Goal: Task Accomplishment & Management: Use online tool/utility

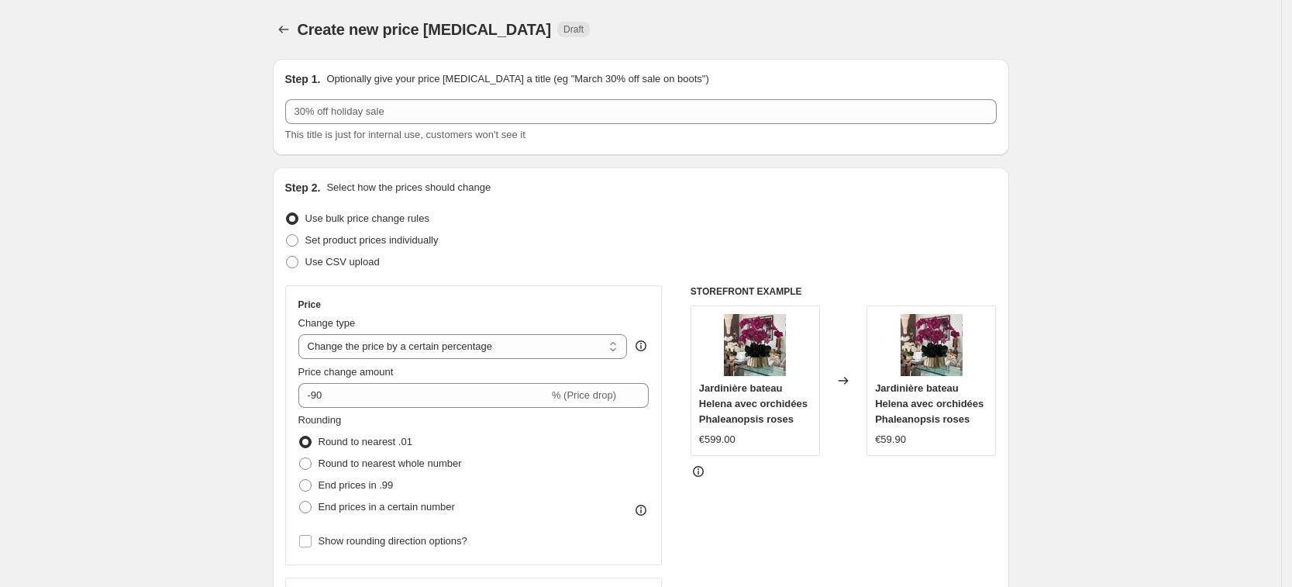
select select "percentage"
select select "remove"
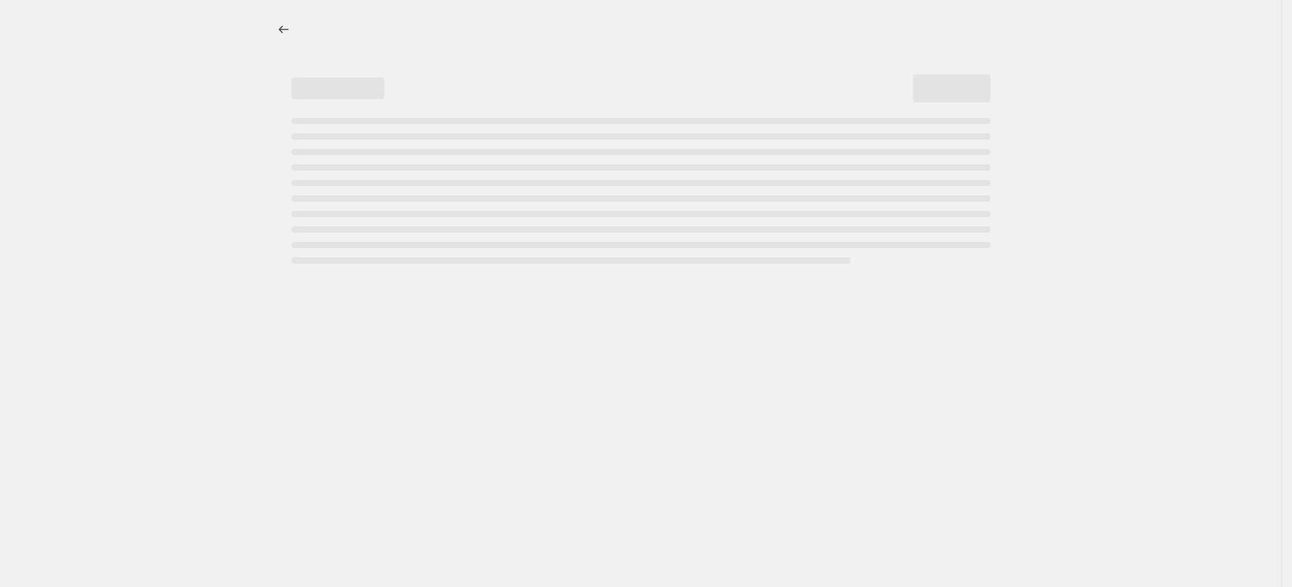
select select "percentage"
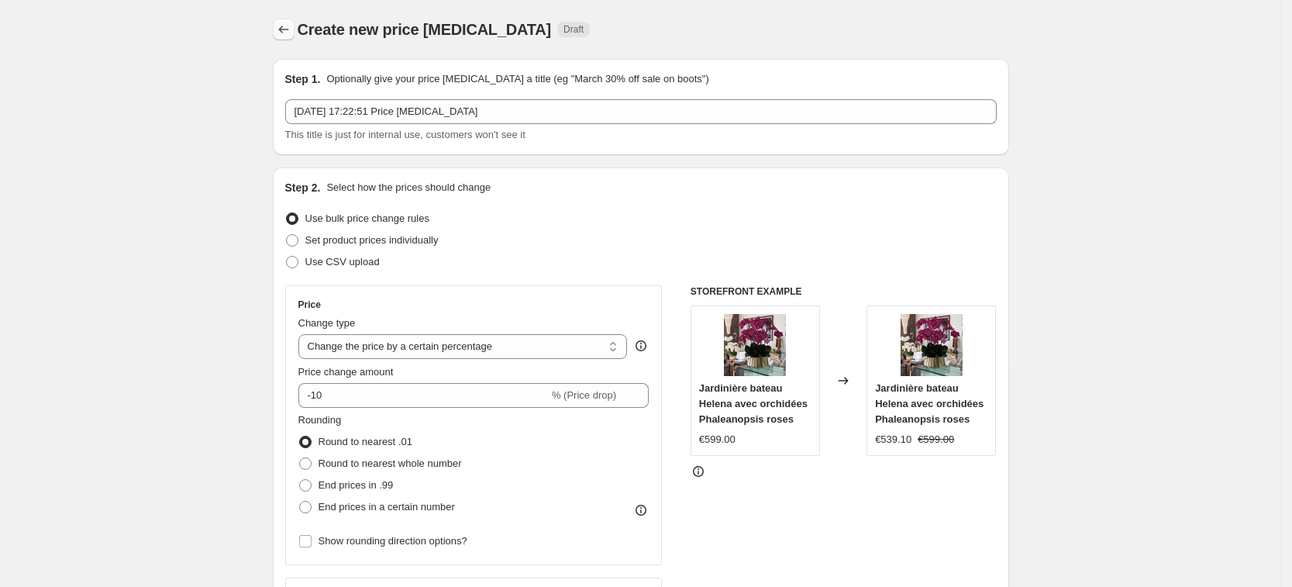
click at [291, 34] on icon "Price change jobs" at bounding box center [284, 30] width 16 height 16
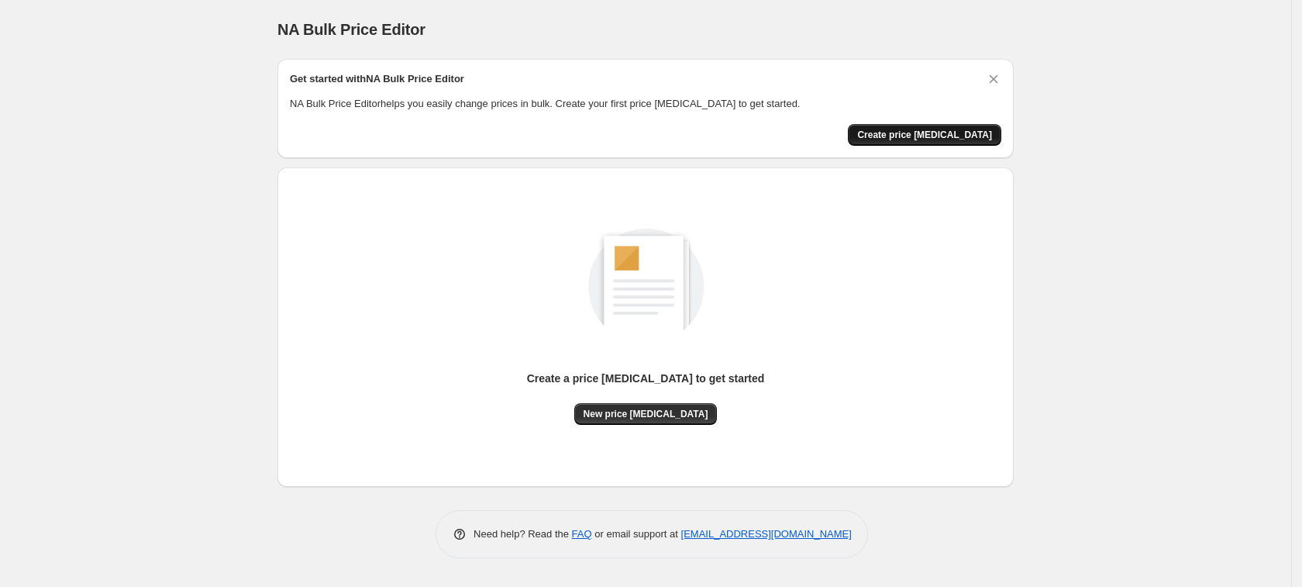
click at [937, 134] on span "Create price change job" at bounding box center [924, 135] width 135 height 12
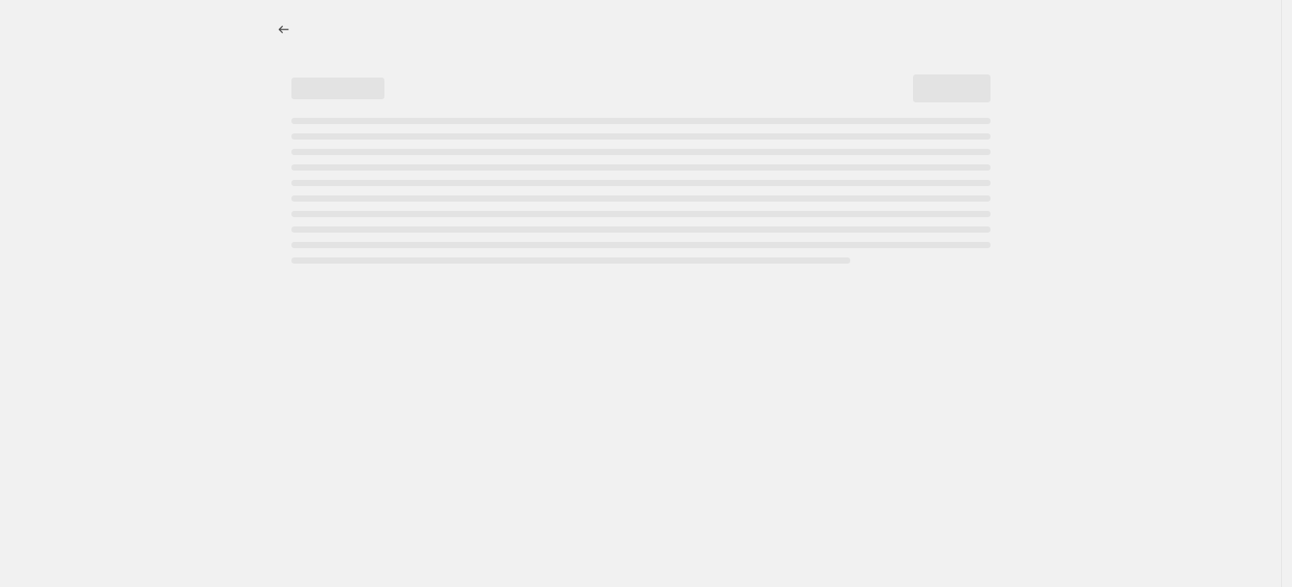
select select "percentage"
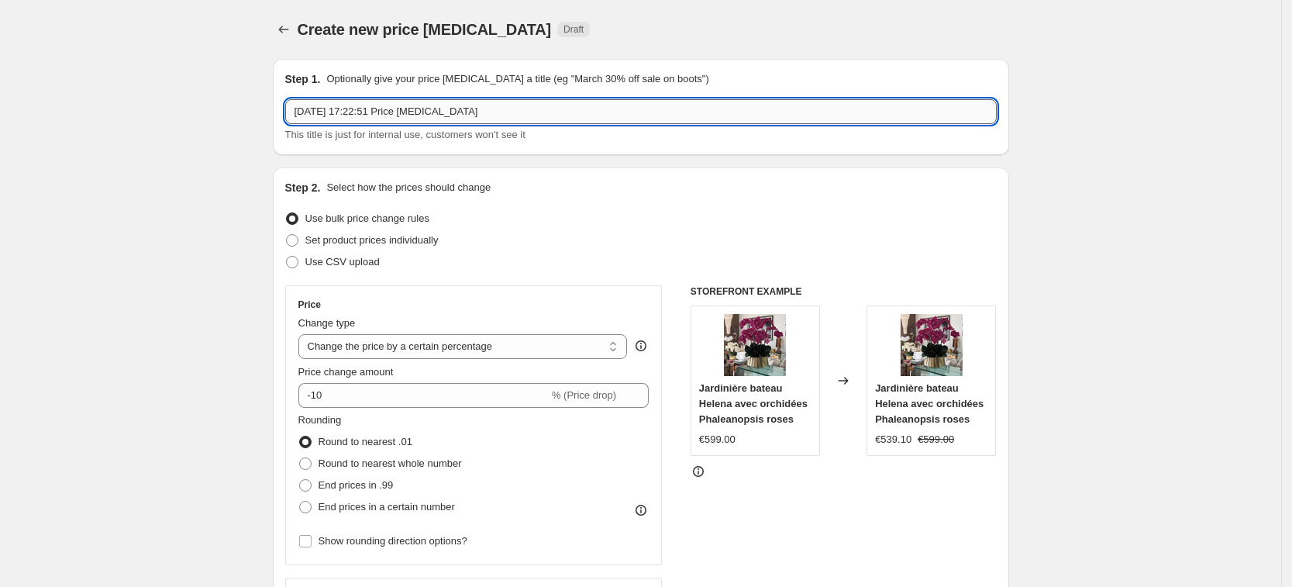
click at [560, 111] on input "13/10/2025, 17:22:51 Price change job" at bounding box center [640, 111] width 711 height 25
type input "-90%"
click at [587, 251] on div "Use CSV upload" at bounding box center [640, 262] width 711 height 22
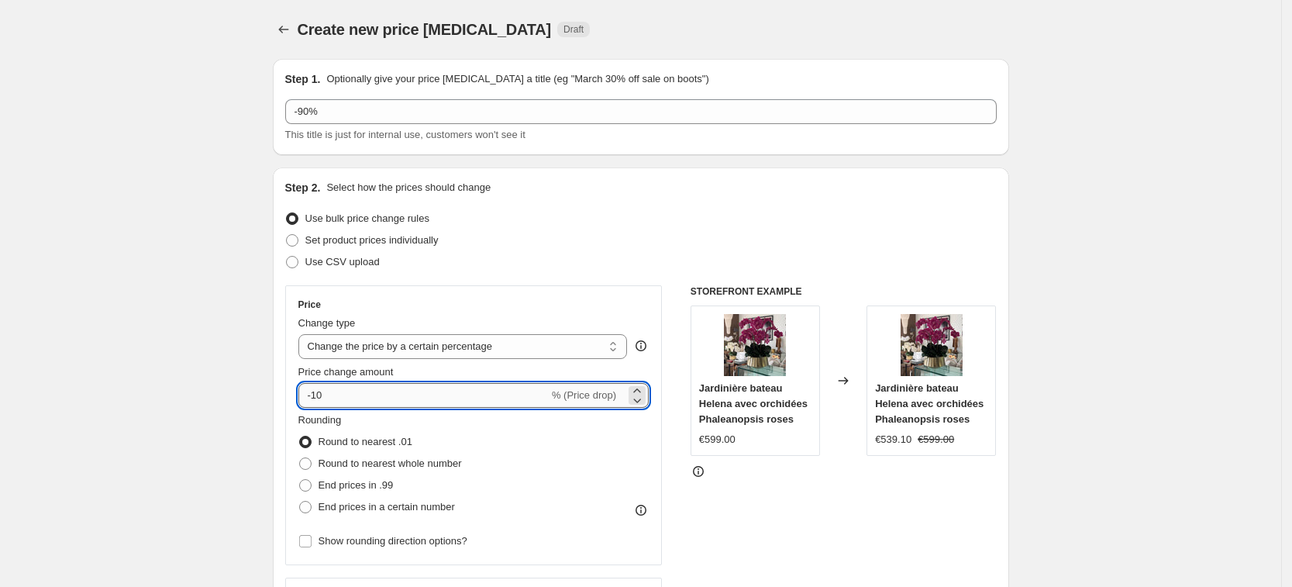
click at [458, 392] on input "-10" at bounding box center [423, 395] width 250 height 25
type input "-1"
type input "-90"
click at [536, 233] on div "Set product prices individually" at bounding box center [640, 240] width 711 height 22
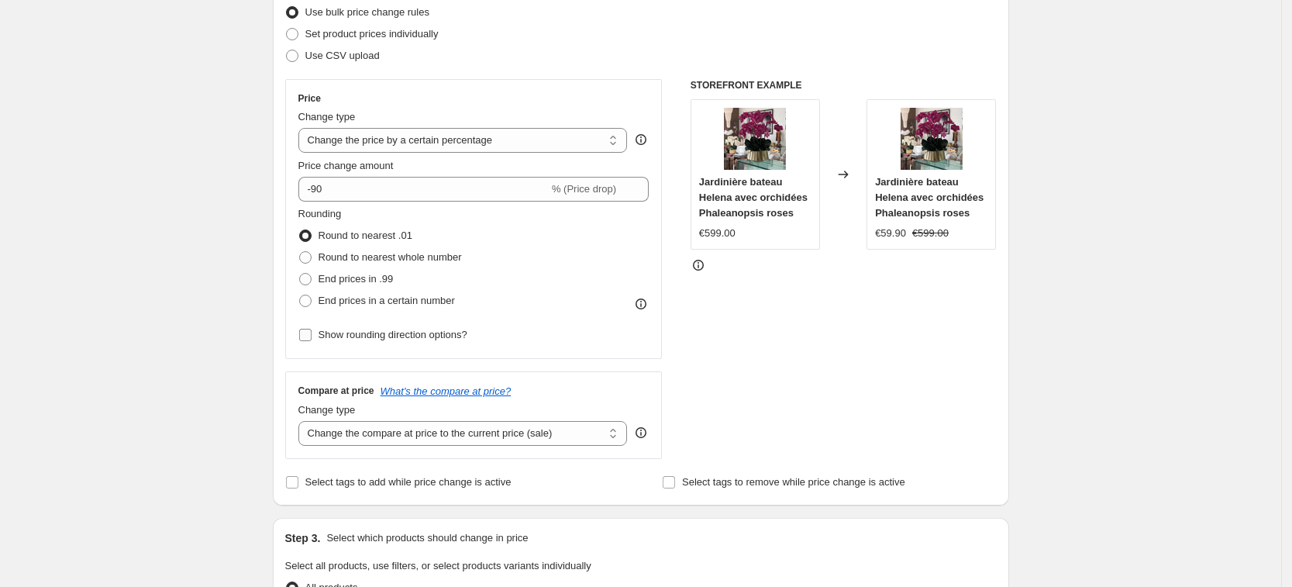
scroll to position [209, 0]
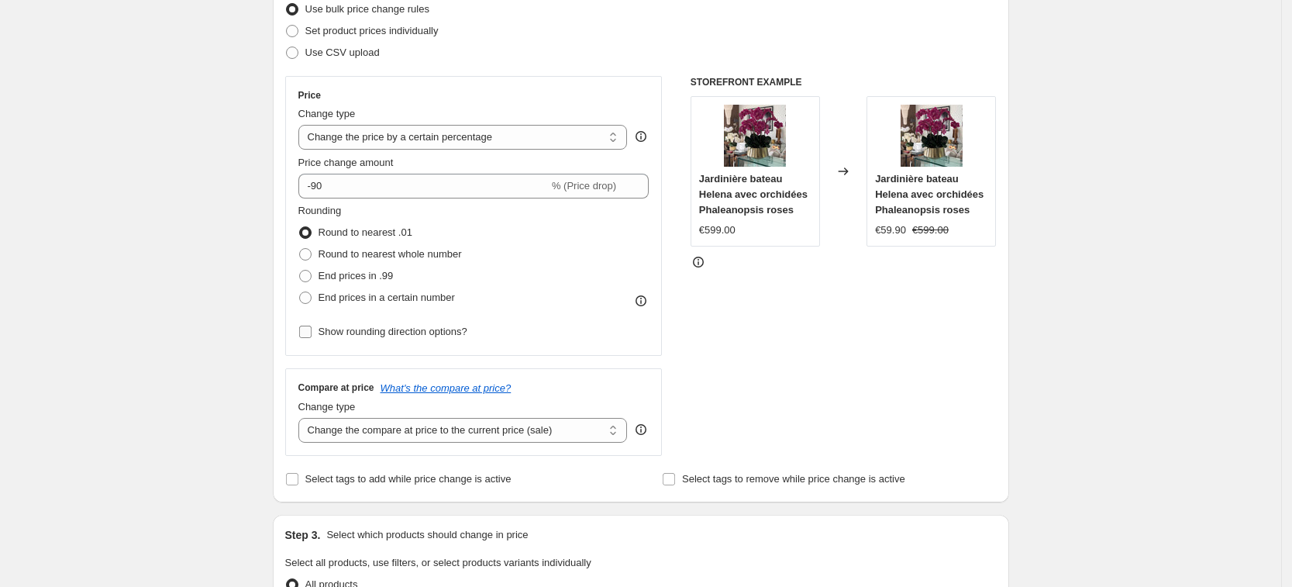
click at [308, 333] on input "Show rounding direction options?" at bounding box center [305, 332] width 12 height 12
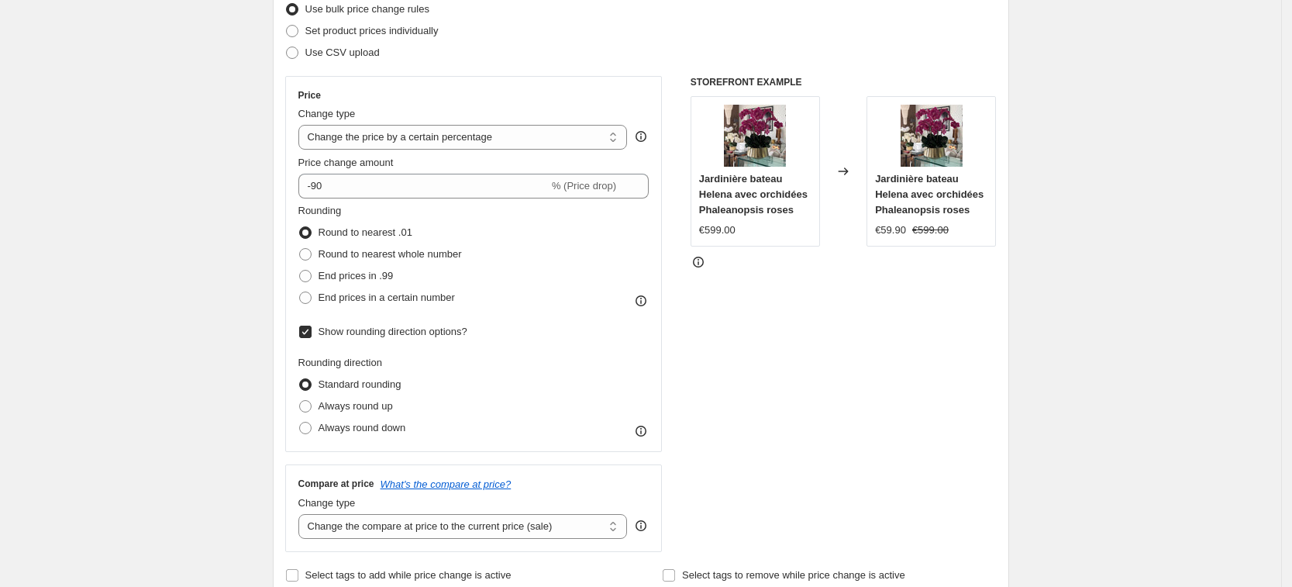
click at [308, 333] on input "Show rounding direction options?" at bounding box center [305, 332] width 12 height 12
checkbox input "false"
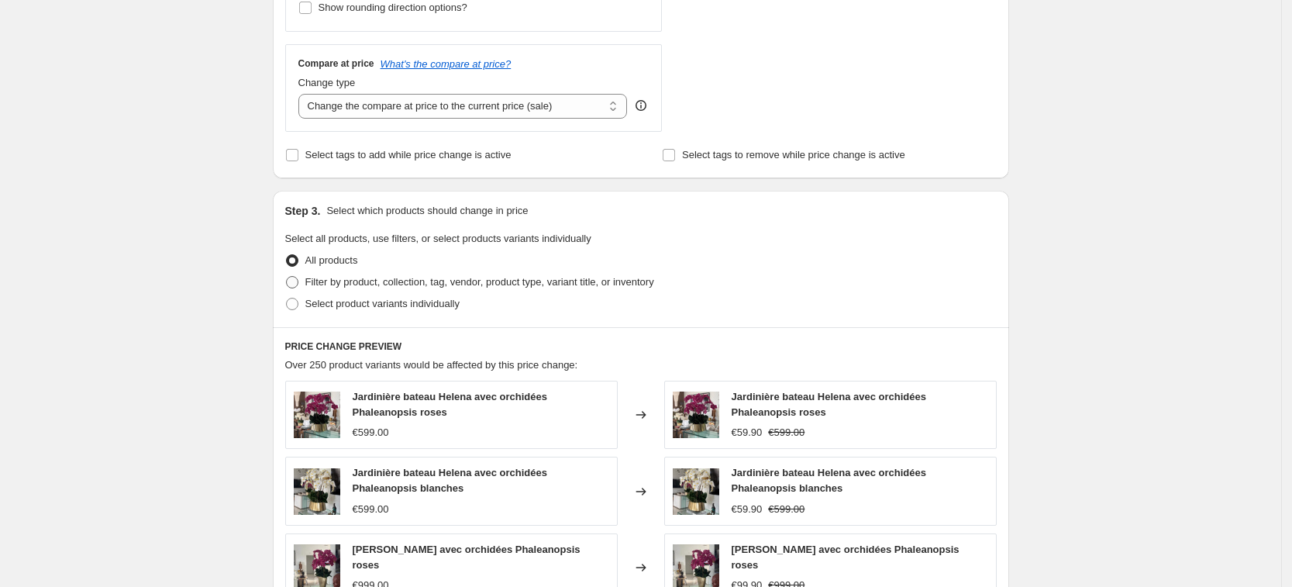
scroll to position [525, 0]
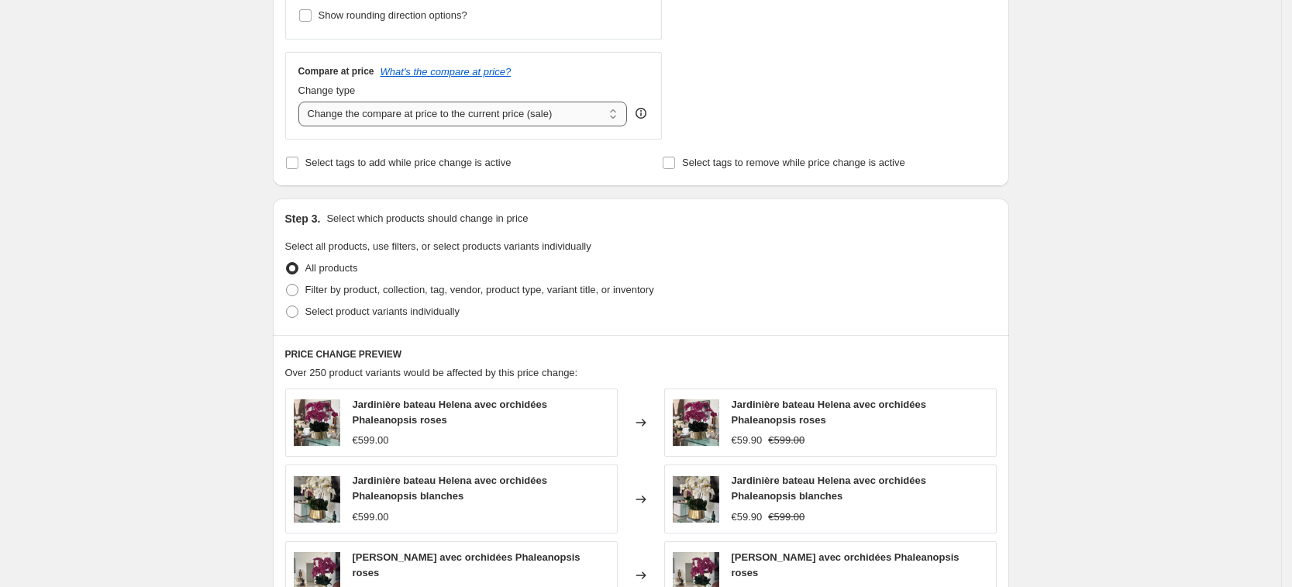
click at [483, 116] on select "Change the compare at price to the current price (sale) Change the compare at p…" at bounding box center [462, 114] width 329 height 25
select select "remove"
click at [303, 102] on select "Change the compare at price to the current price (sale) Change the compare at p…" at bounding box center [462, 114] width 329 height 25
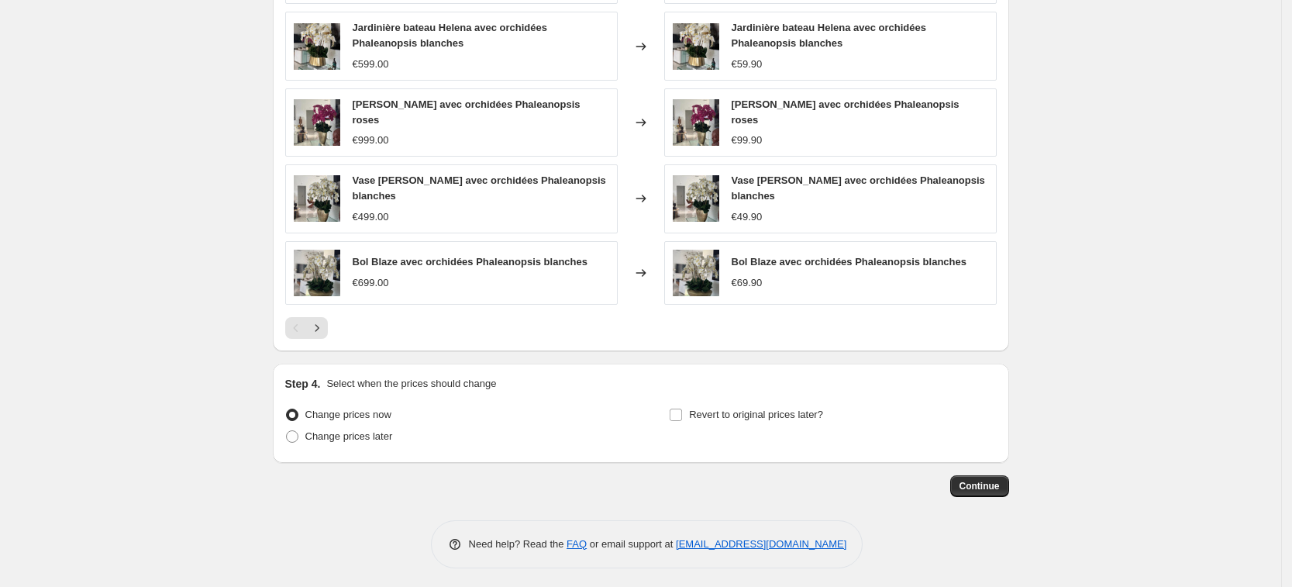
scroll to position [977, 0]
click at [988, 481] on span "Continue" at bounding box center [980, 487] width 40 height 12
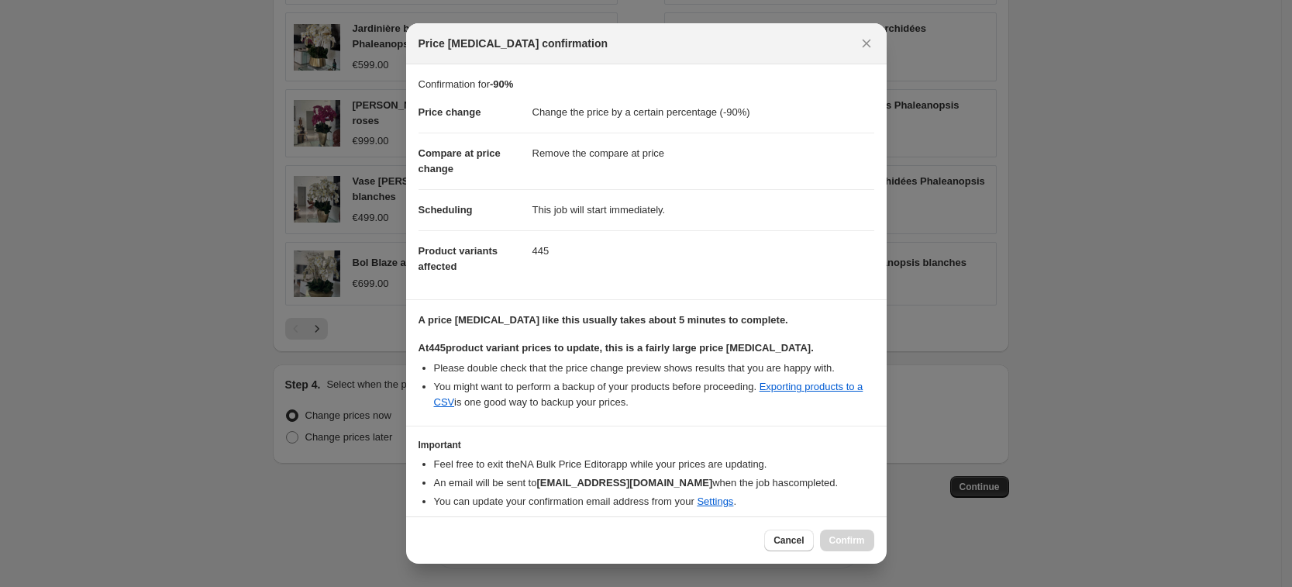
scroll to position [56, 0]
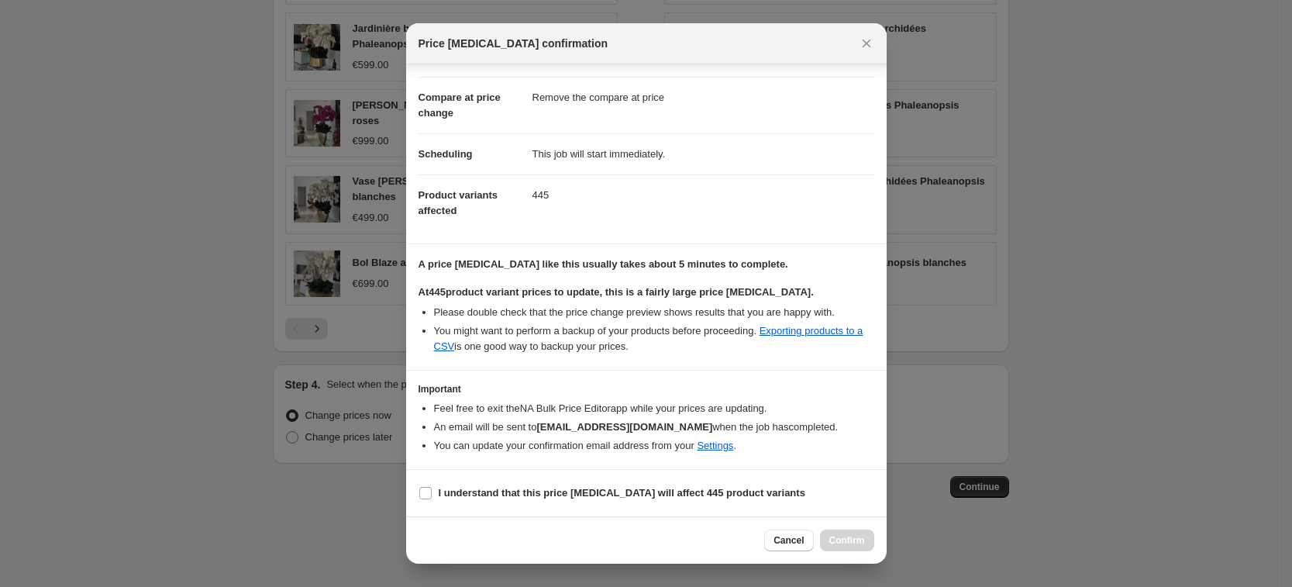
click at [416, 494] on section "I understand that this price change job will affect 445 product variants" at bounding box center [646, 493] width 481 height 47
click at [425, 497] on input "I understand that this price change job will affect 445 product variants" at bounding box center [425, 493] width 12 height 12
checkbox input "true"
click at [840, 541] on span "Confirm" at bounding box center [847, 540] width 36 height 12
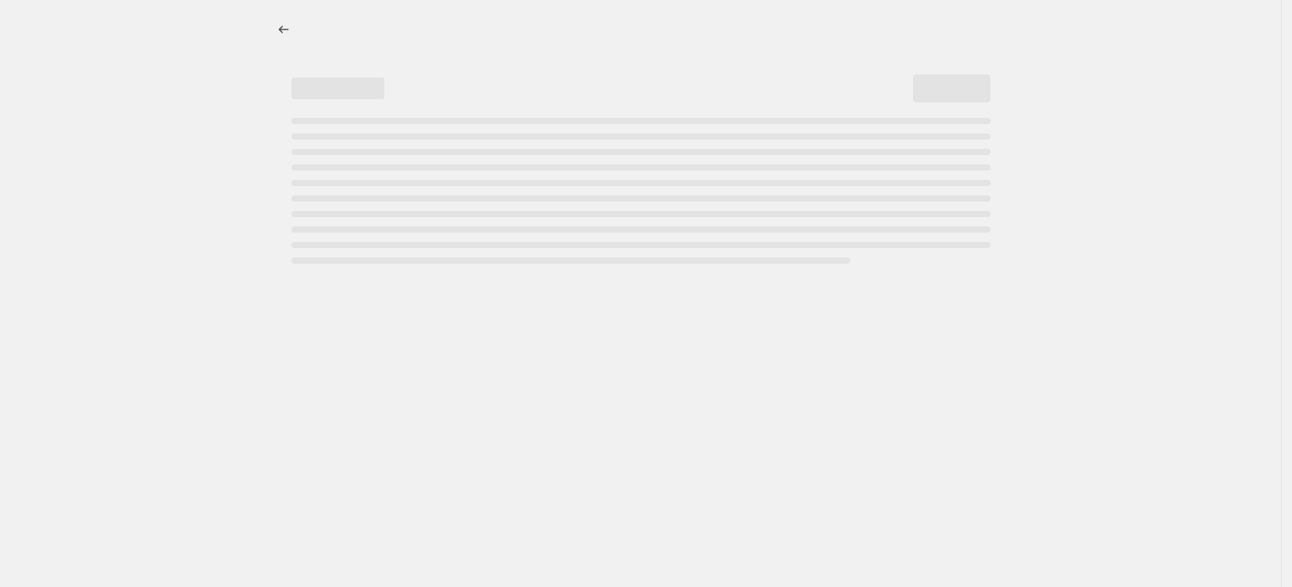
select select "percentage"
select select "remove"
